Goal: Book appointment/travel/reservation

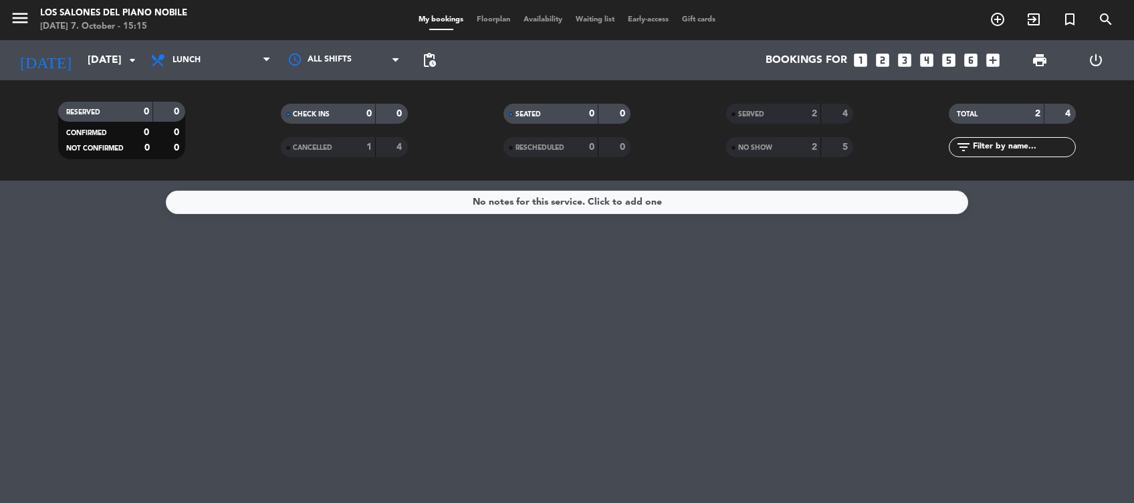
click at [890, 55] on icon "looks_two" at bounding box center [882, 59] width 17 height 17
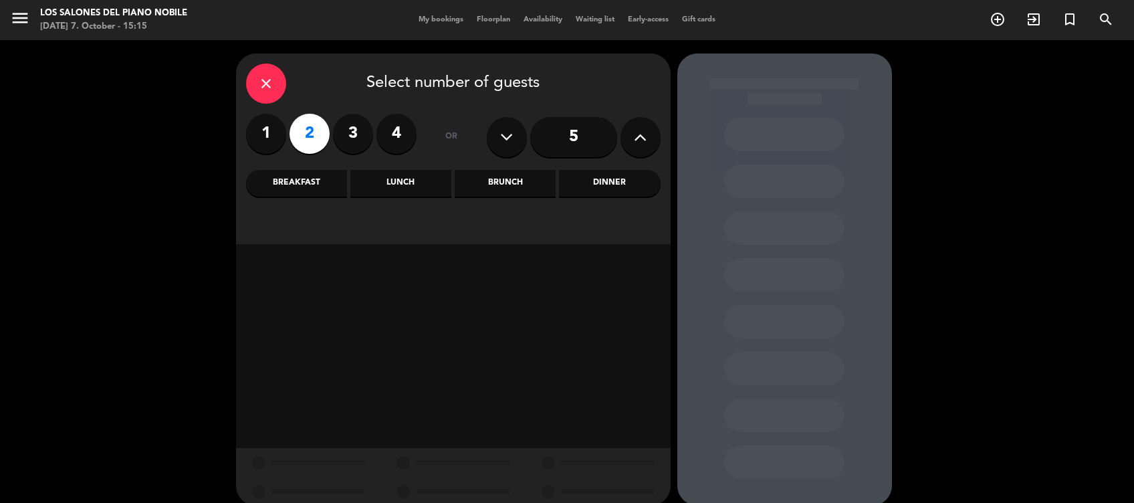
click at [542, 171] on div "Brunch" at bounding box center [505, 183] width 101 height 27
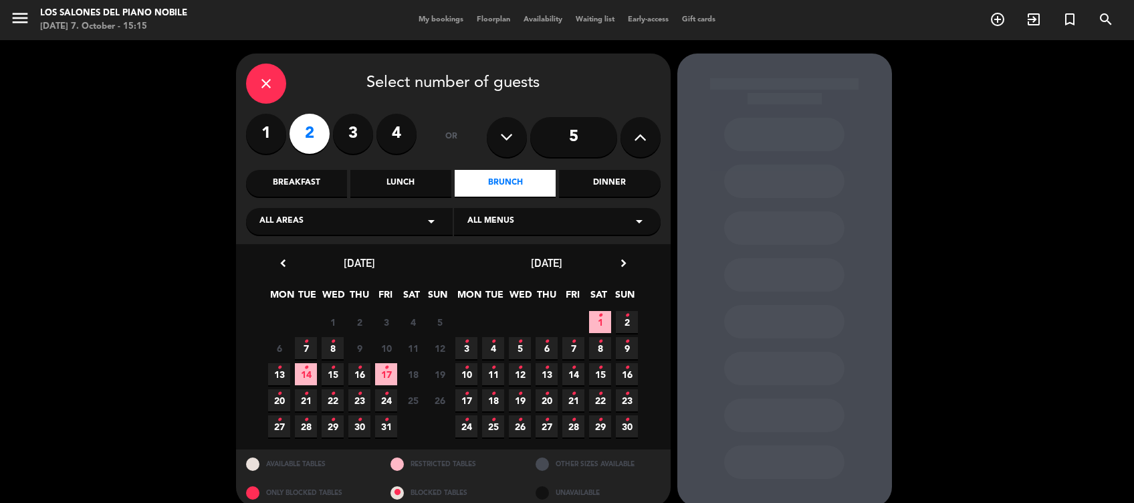
click at [334, 347] on icon "•" at bounding box center [332, 341] width 5 height 21
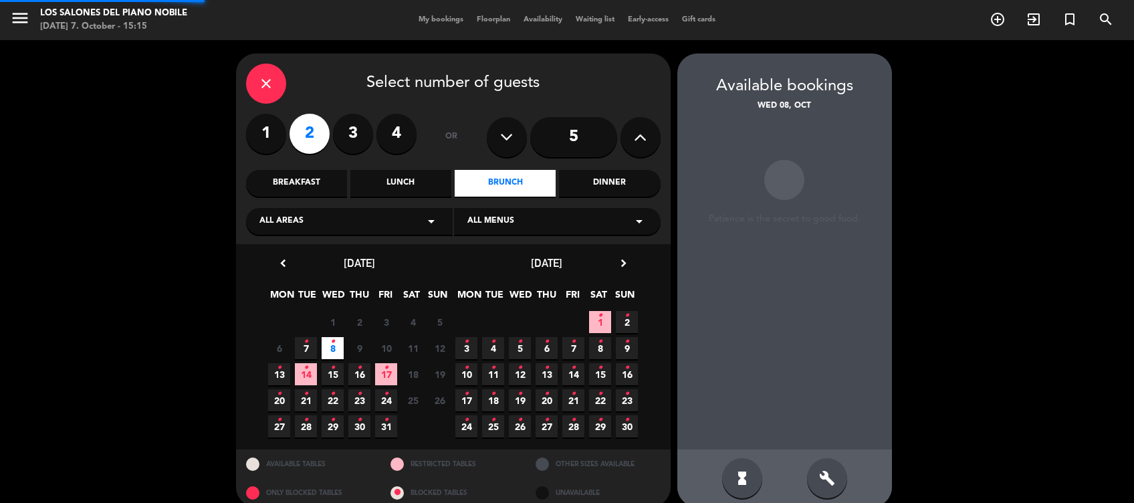
scroll to position [16, 0]
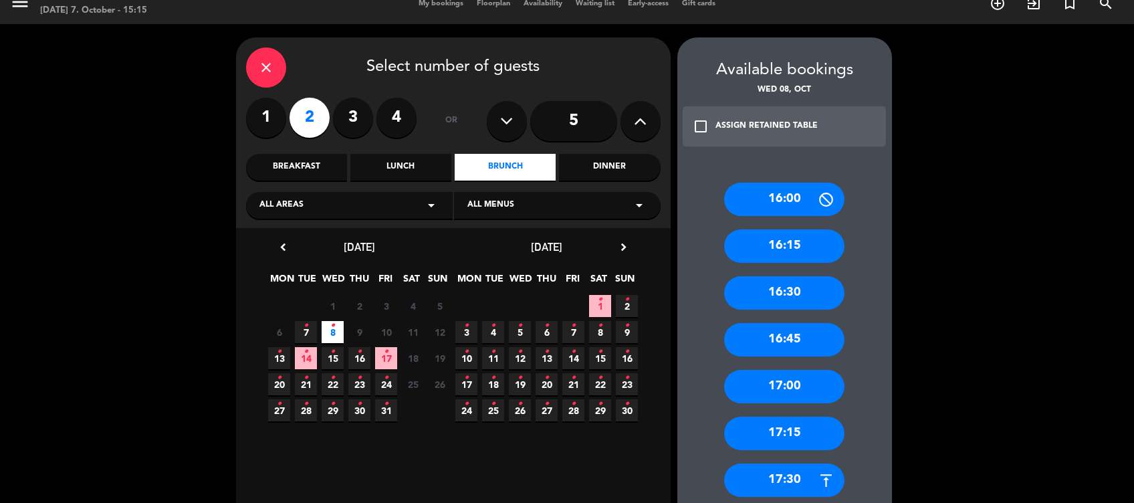
click at [795, 385] on div "17:00" at bounding box center [784, 386] width 120 height 33
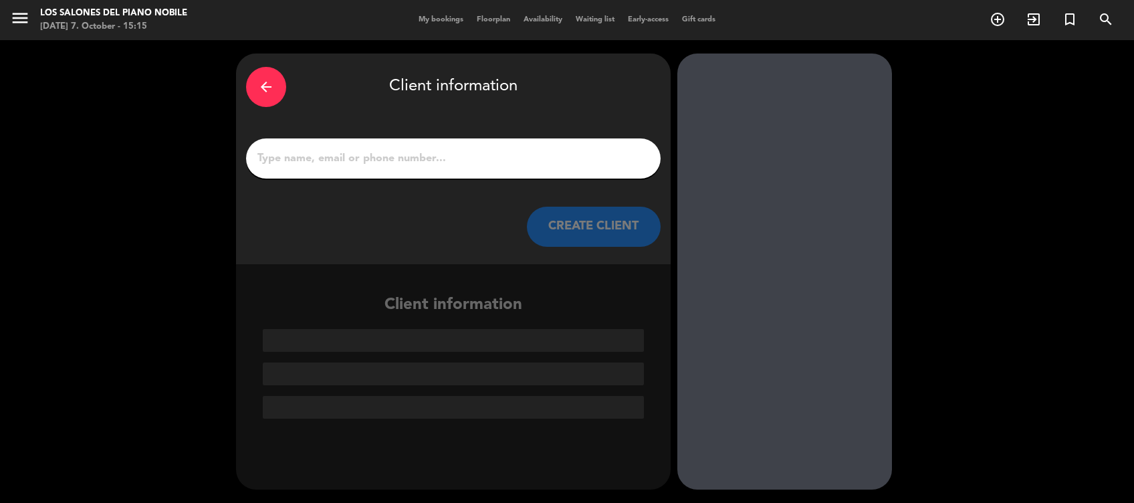
scroll to position [0, 0]
drag, startPoint x: 526, startPoint y: 144, endPoint x: 520, endPoint y: 158, distance: 14.4
click at [520, 158] on div at bounding box center [453, 158] width 415 height 40
click at [520, 158] on input "1" at bounding box center [453, 158] width 395 height 19
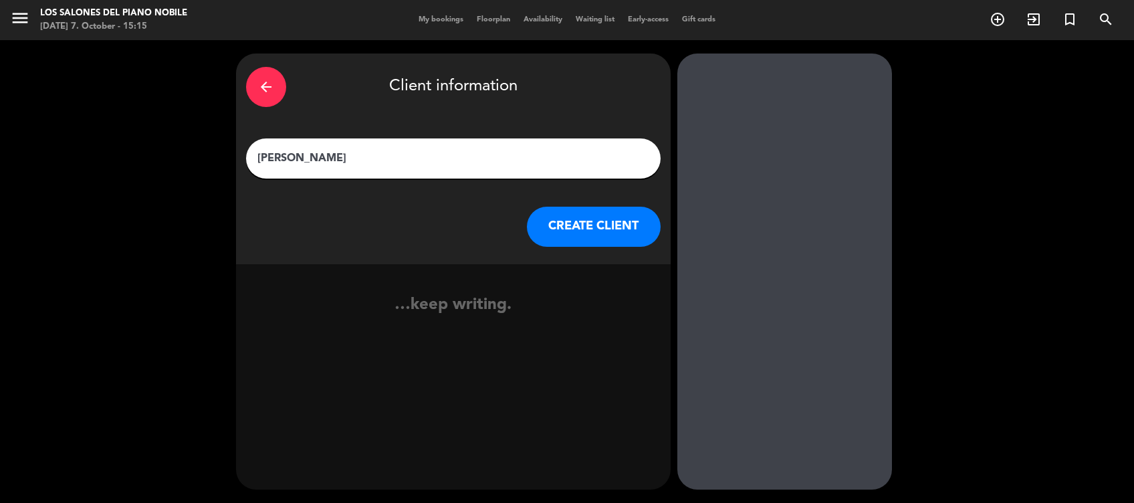
type input "[PERSON_NAME]"
click at [586, 229] on button "CREATE CLIENT" at bounding box center [594, 227] width 134 height 40
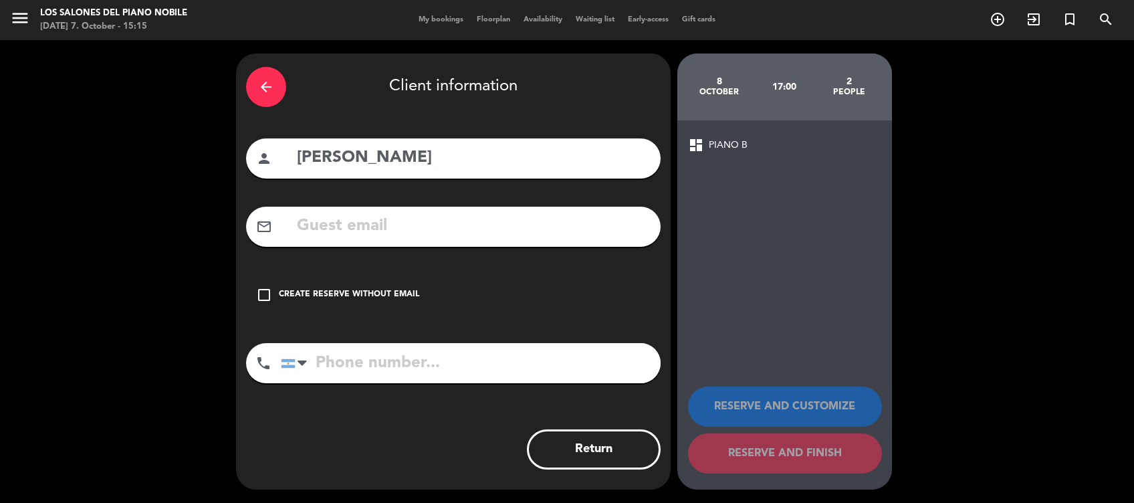
click at [370, 241] on div "mail_outline" at bounding box center [453, 227] width 415 height 40
click at [397, 217] on input "text" at bounding box center [473, 226] width 355 height 27
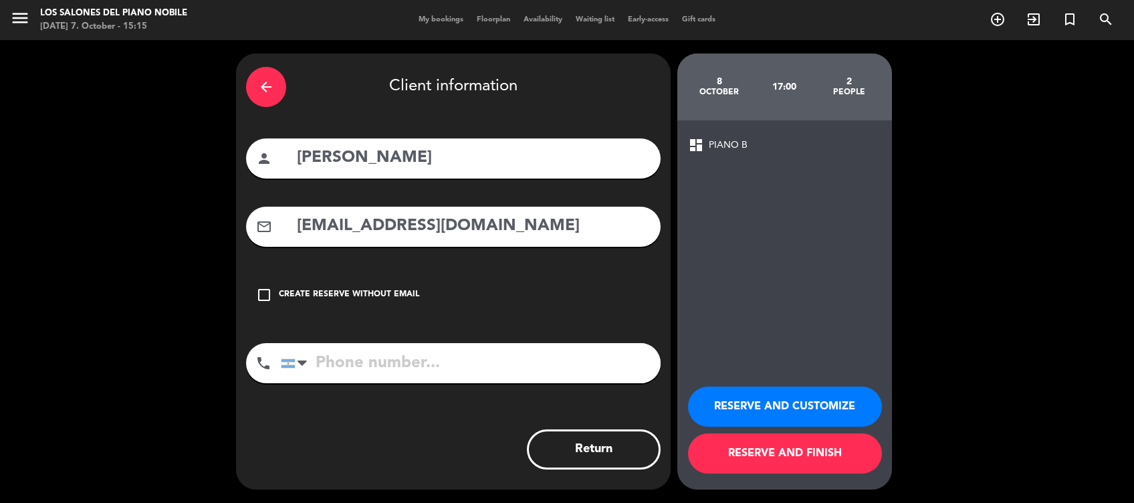
type input "[EMAIL_ADDRESS][DOMAIN_NAME]"
click at [825, 407] on button "RESERVE AND CUSTOMIZE" at bounding box center [785, 407] width 194 height 40
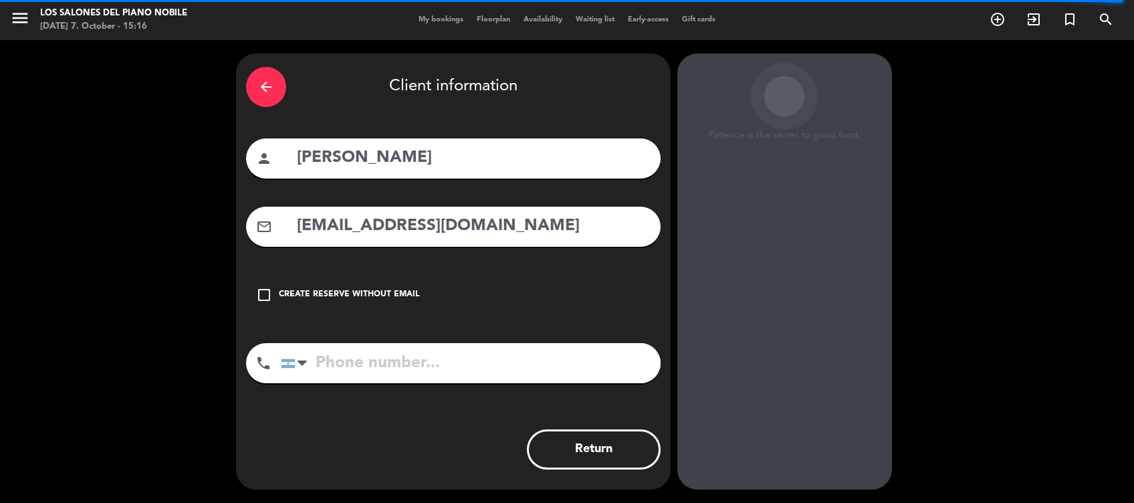
click at [271, 96] on div "arrow_back" at bounding box center [266, 87] width 40 height 40
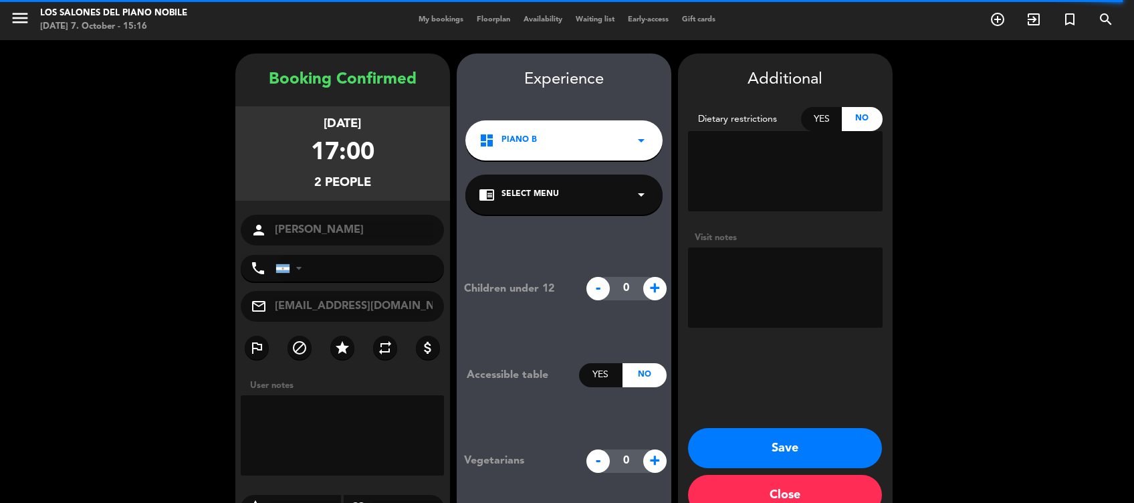
scroll to position [31, 0]
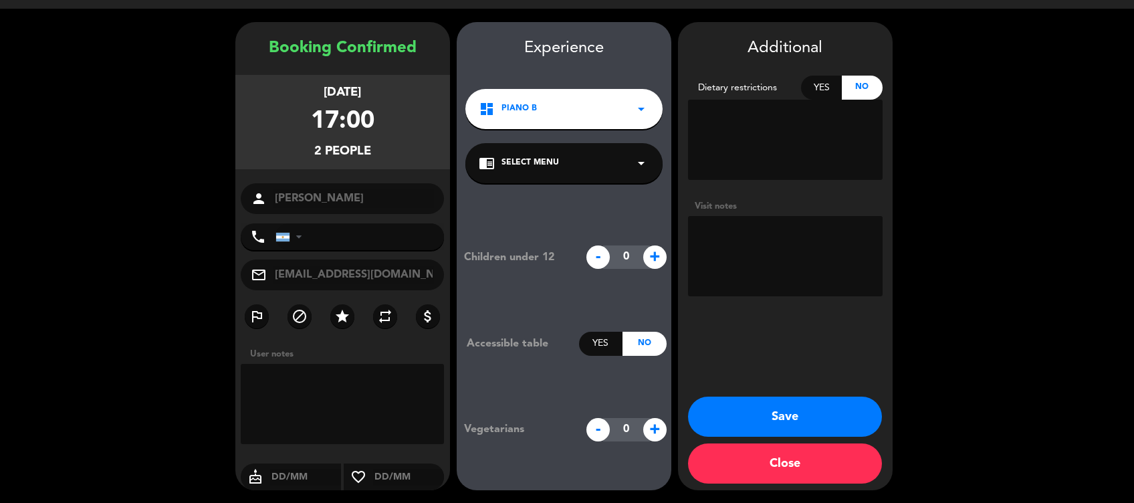
click at [807, 412] on button "Save" at bounding box center [785, 417] width 194 height 40
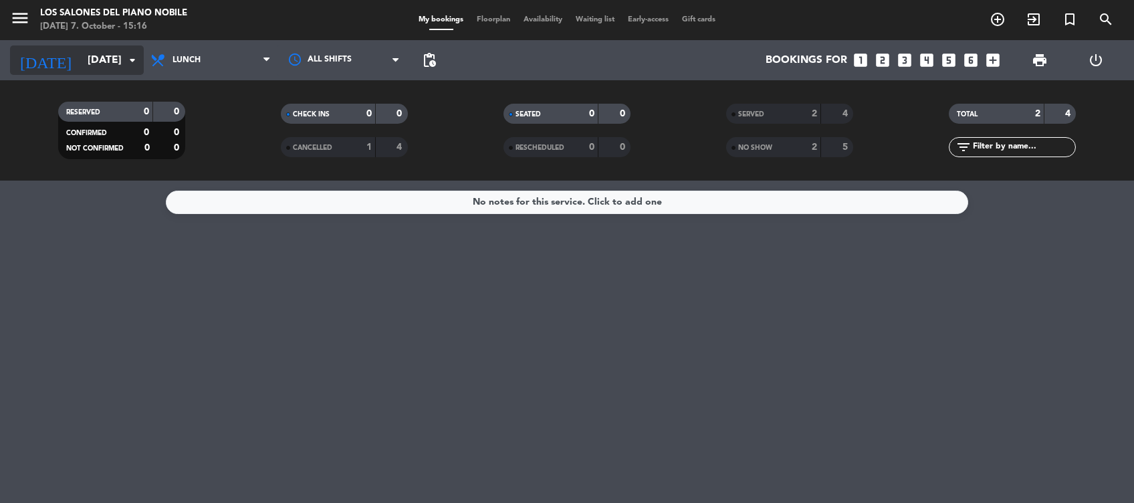
click at [106, 62] on input "[DATE]" at bounding box center [151, 60] width 141 height 26
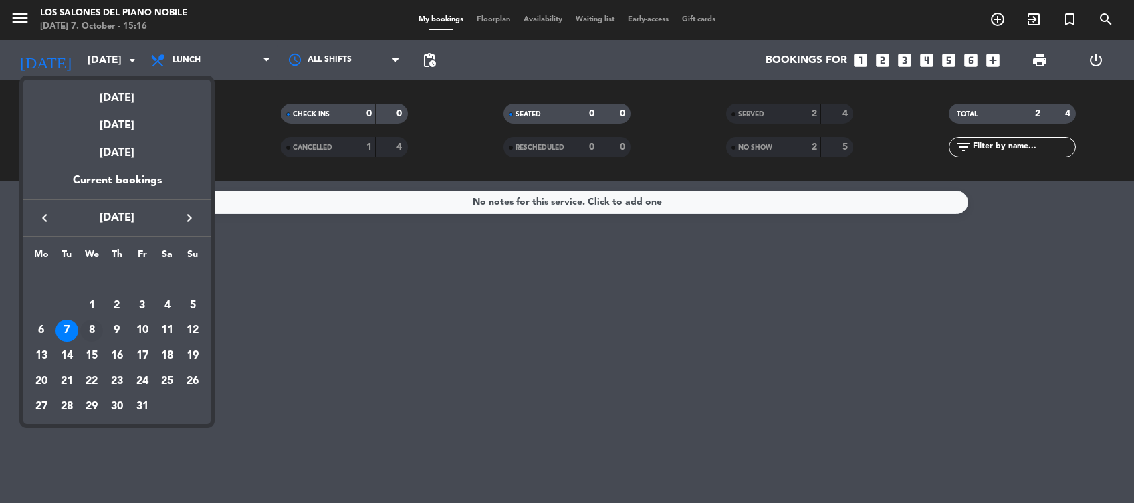
click at [94, 331] on div "8" at bounding box center [91, 331] width 23 height 23
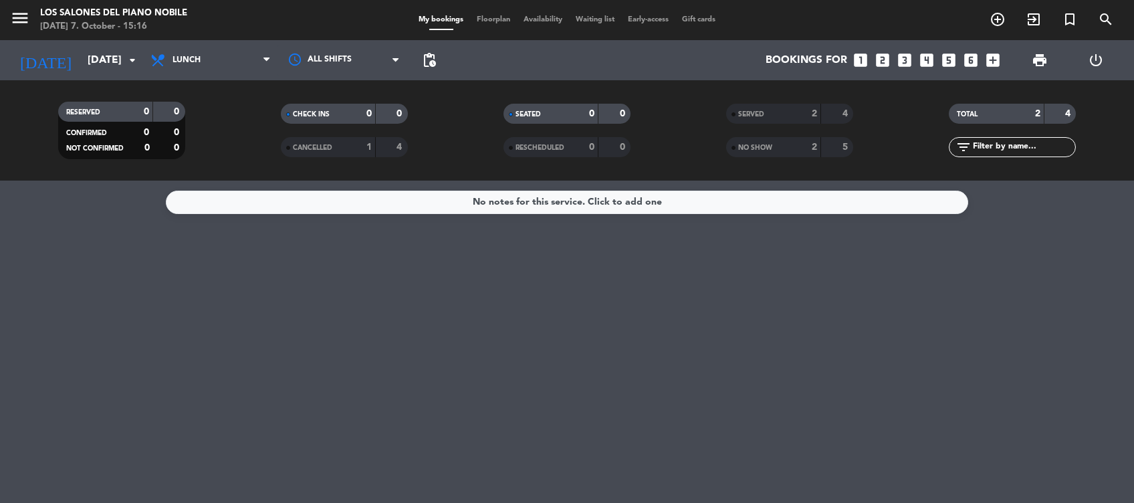
type input "[DATE]"
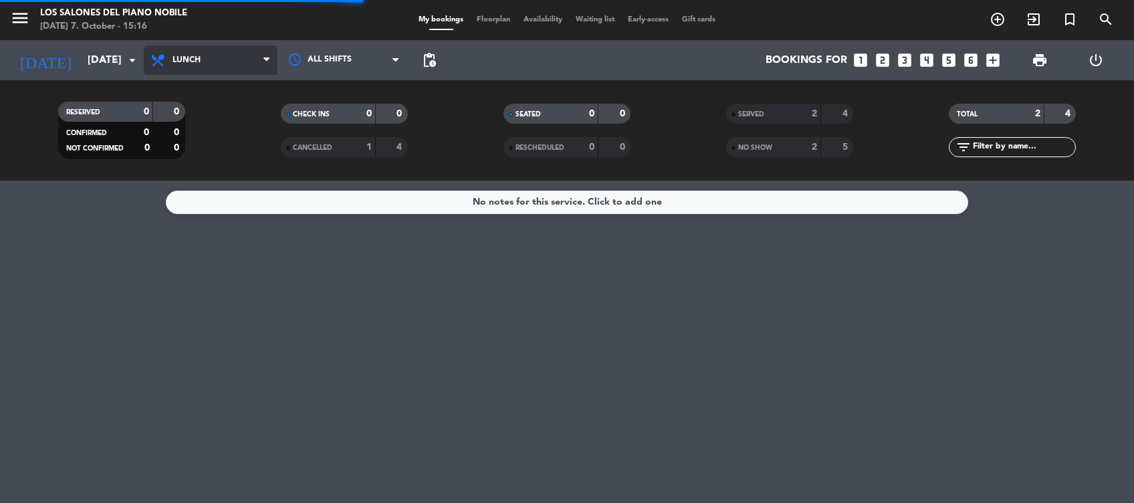
click at [217, 71] on span "Lunch" at bounding box center [211, 59] width 134 height 29
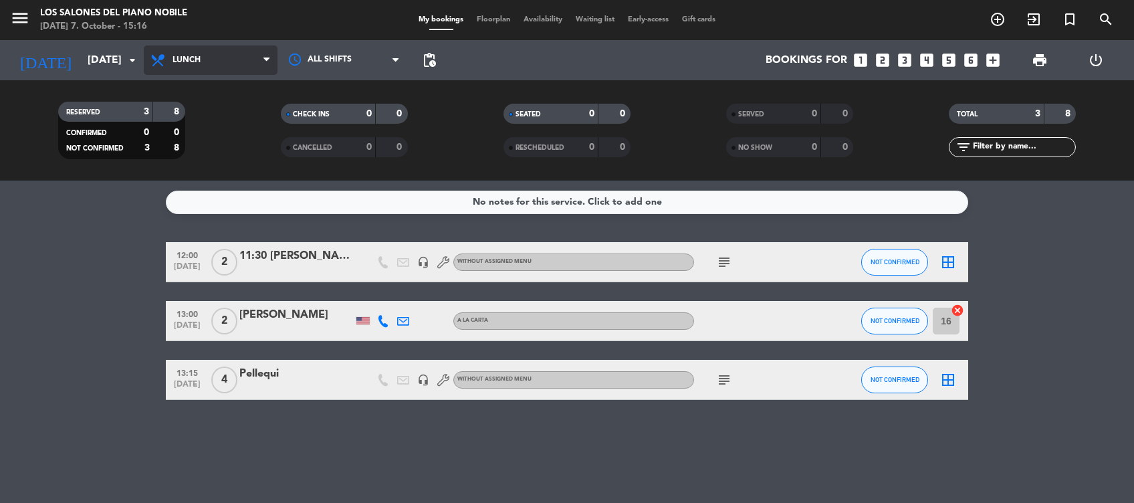
click at [209, 68] on span "Lunch" at bounding box center [211, 59] width 134 height 29
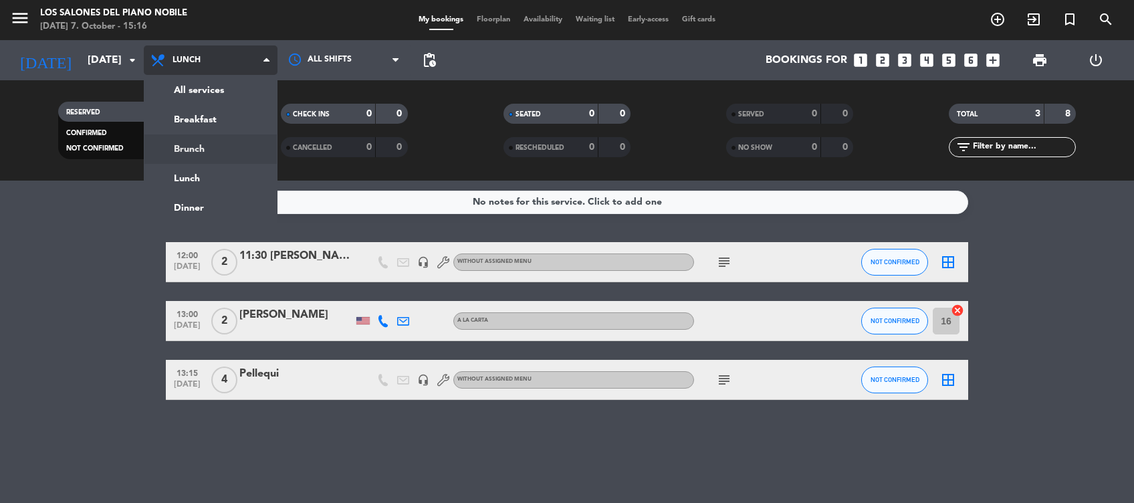
click at [225, 142] on div "menu Los Salones del Piano [PERSON_NAME] [DATE] 7. October - 15:16 My bookings …" at bounding box center [567, 90] width 1134 height 181
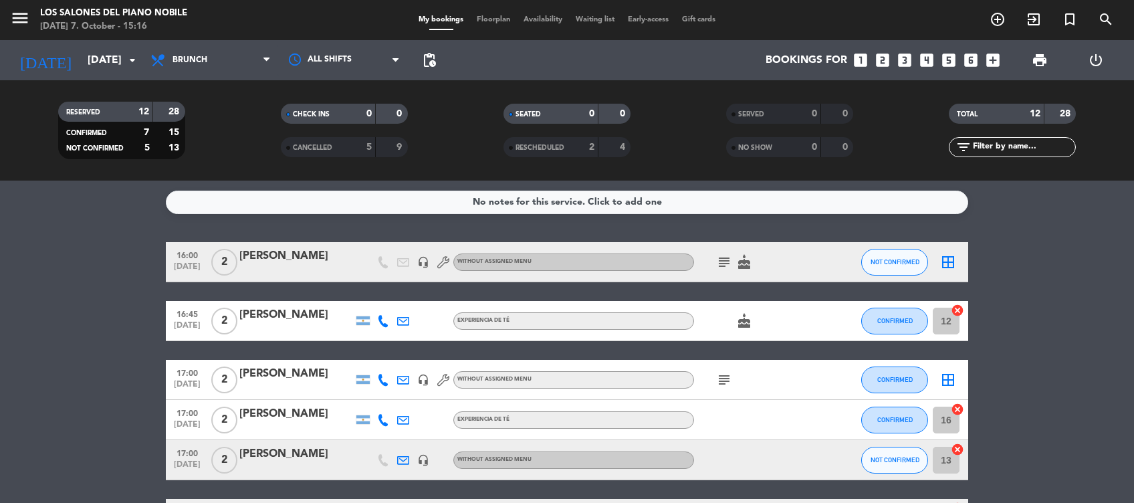
click at [338, 463] on div at bounding box center [296, 468] width 114 height 11
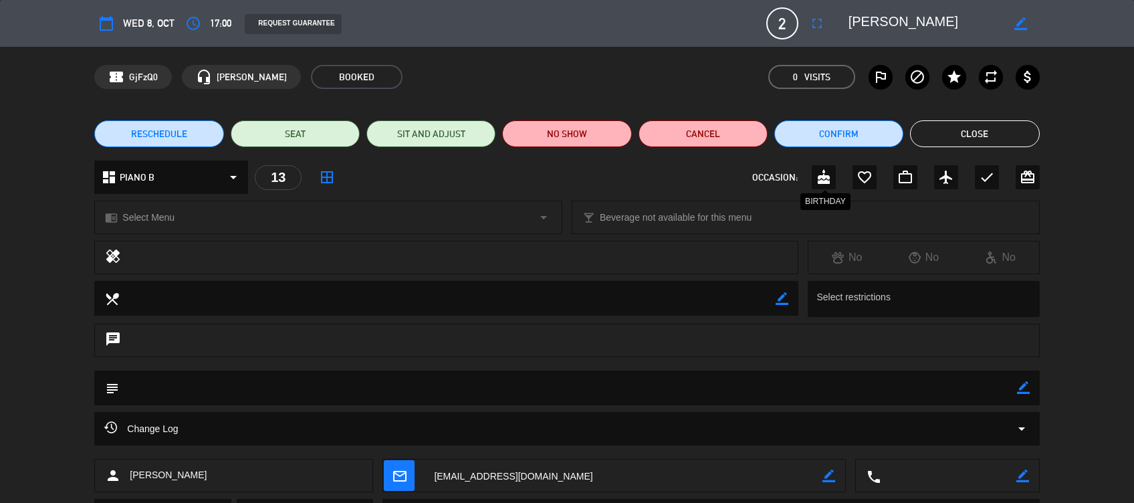
click at [821, 174] on icon "cake" at bounding box center [824, 177] width 16 height 16
click at [1022, 385] on icon "border_color" at bounding box center [1023, 387] width 13 height 13
click at [957, 398] on textarea at bounding box center [567, 387] width 897 height 34
type textarea "Cumple. Pref. [GEOGRAPHIC_DATA]."
click at [1021, 385] on icon at bounding box center [1023, 387] width 13 height 13
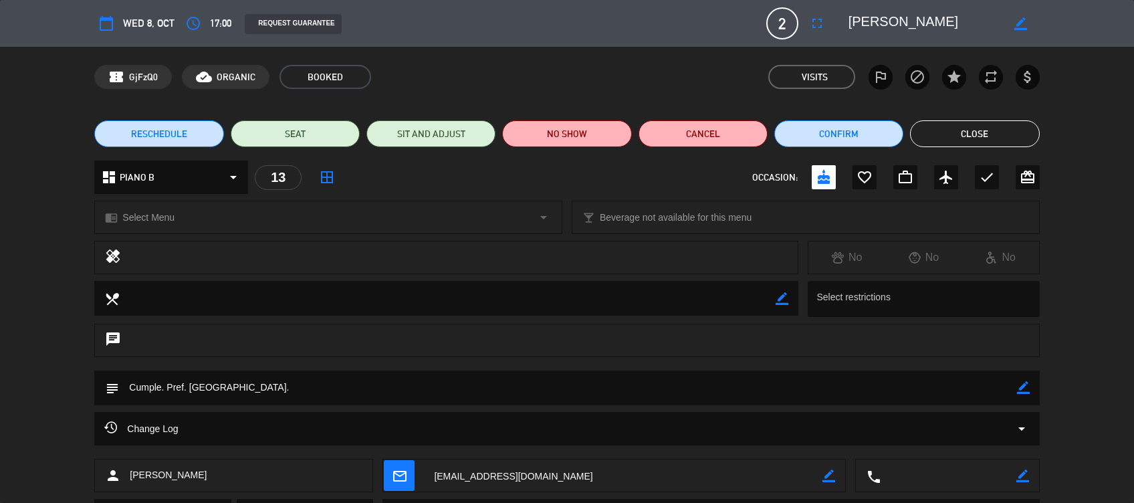
click at [1008, 133] on button "Close" at bounding box center [974, 133] width 129 height 27
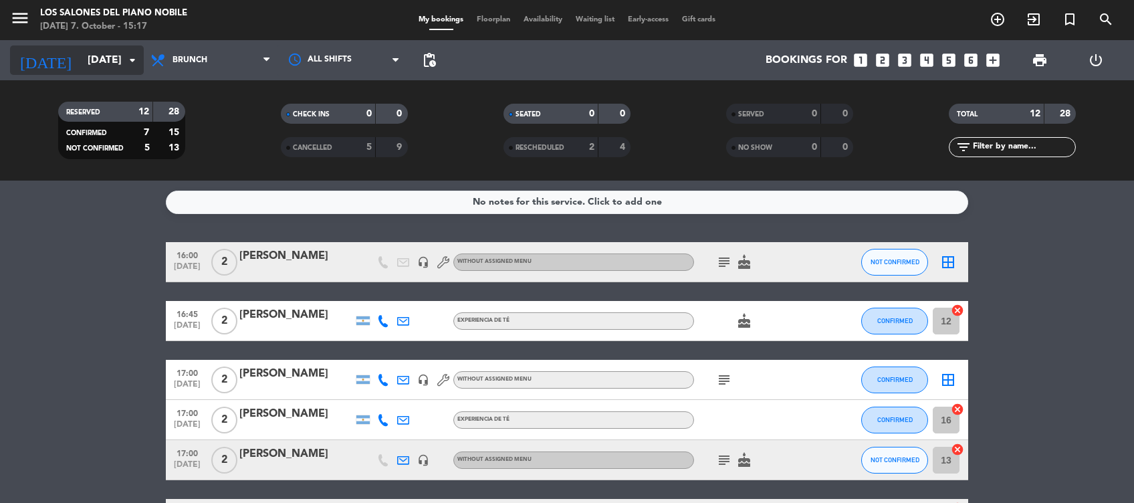
click at [96, 60] on input "[DATE]" at bounding box center [151, 60] width 141 height 26
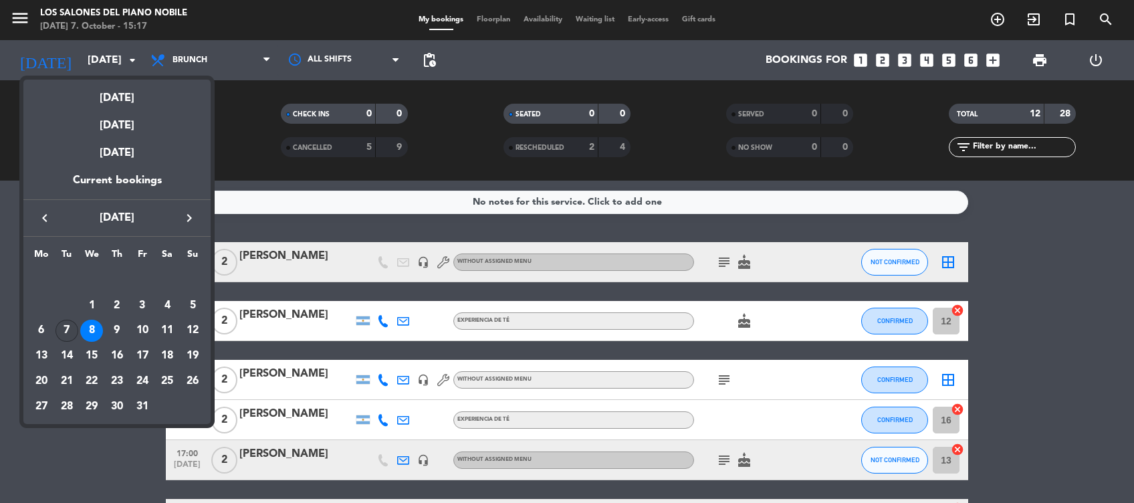
click at [64, 328] on div "7" at bounding box center [67, 331] width 23 height 23
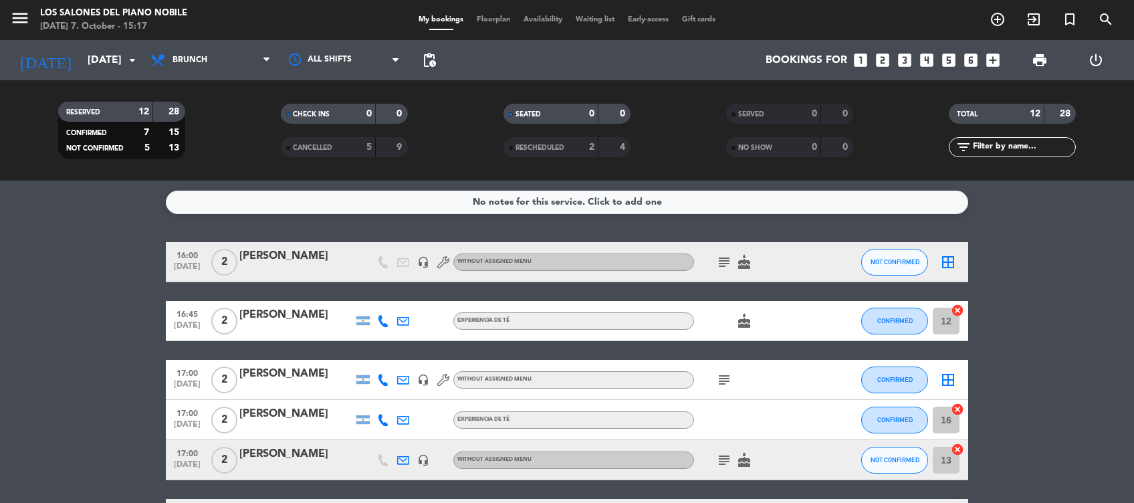
type input "[DATE]"
